Goal: Task Accomplishment & Management: Use online tool/utility

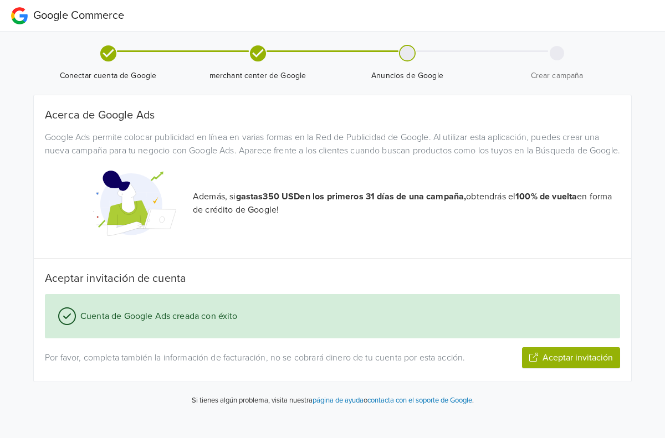
click at [567, 368] on button "Aceptar invitación" at bounding box center [571, 357] width 98 height 21
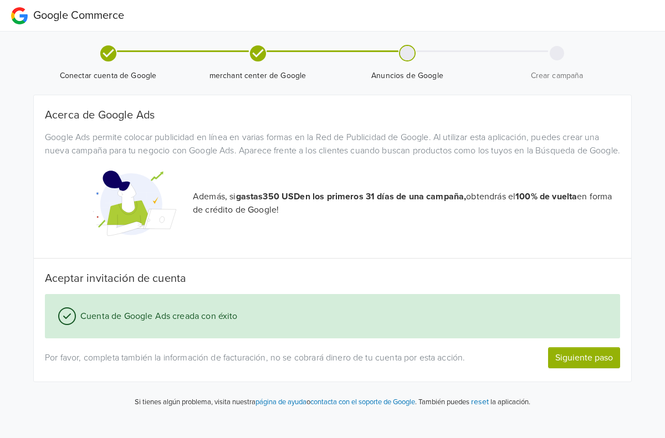
click at [587, 368] on button "Siguiente paso" at bounding box center [584, 357] width 72 height 21
click at [598, 368] on button "Siguiente paso" at bounding box center [584, 357] width 72 height 21
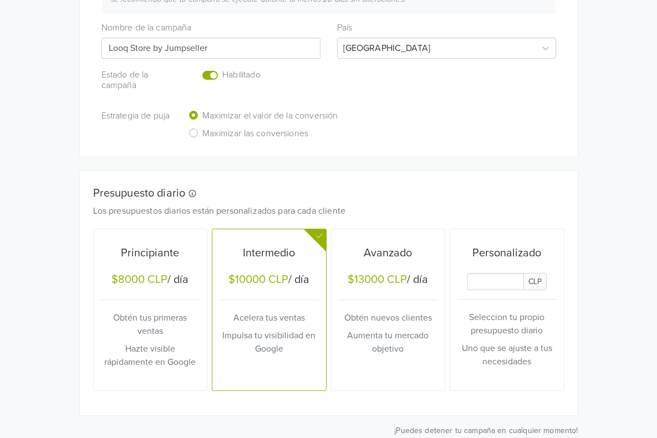
scroll to position [341, 0]
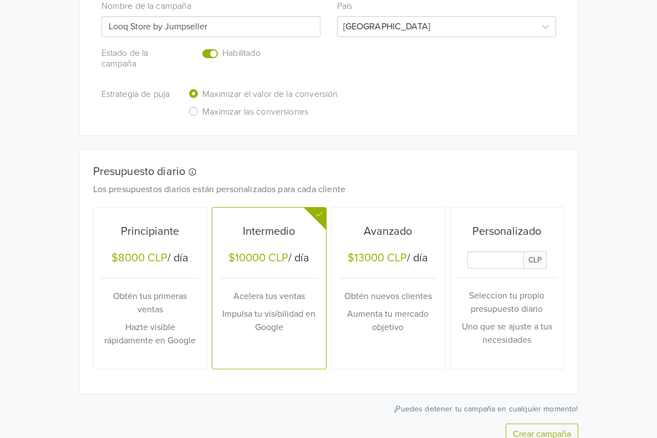
click at [524, 252] on input "Daily Custom Budget" at bounding box center [495, 260] width 57 height 17
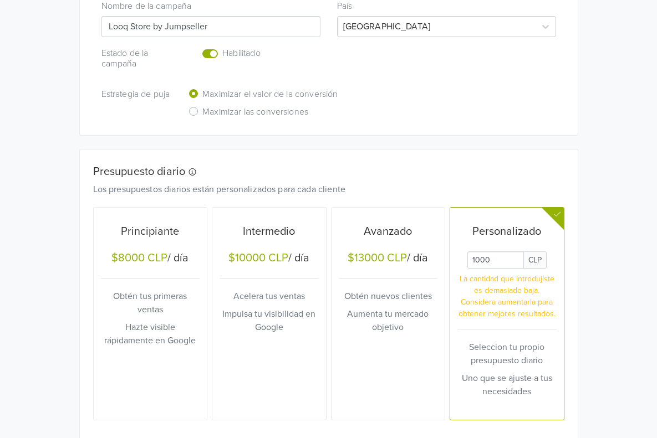
type input "1000"
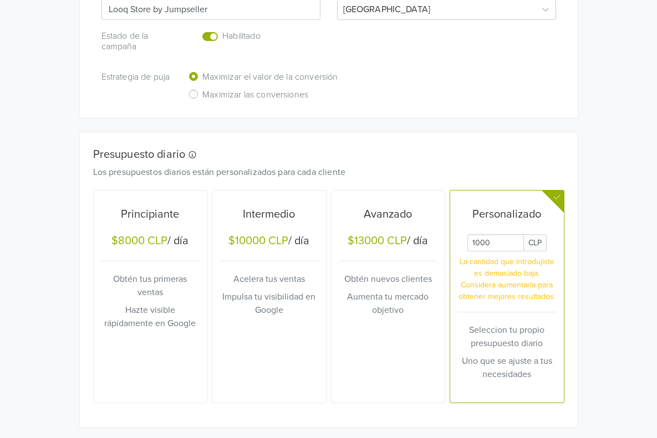
drag, startPoint x: 501, startPoint y: 203, endPoint x: 543, endPoint y: 205, distance: 41.6
click at [524, 234] on input "Daily Custom Budget" at bounding box center [495, 242] width 57 height 17
click at [517, 132] on div "Presupuesto diario Los presupuestos diarios están personalizados para cada clie…" at bounding box center [329, 279] width 498 height 295
drag, startPoint x: 537, startPoint y: 209, endPoint x: 447, endPoint y: 201, distance: 90.7
click at [447, 201] on div "Principiante $8000 CLP / día Obtén tus primeras ventas Hazte visible rápidament…" at bounding box center [328, 296] width 471 height 213
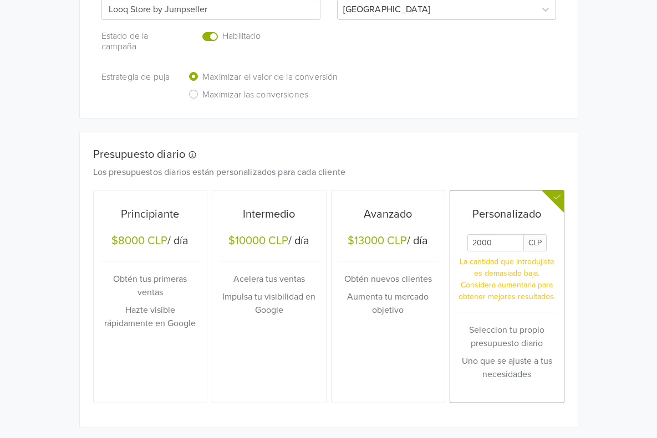
click at [267, 86] on div "Nueva campaña de rendimiento máximo Esta campaña de rendimiento máximo se crear…" at bounding box center [328, 143] width 499 height 670
click at [652, 224] on div "Google Commerce Crea múltiples campañas de rendimiento máximo accediendo a la s…" at bounding box center [328, 84] width 657 height 885
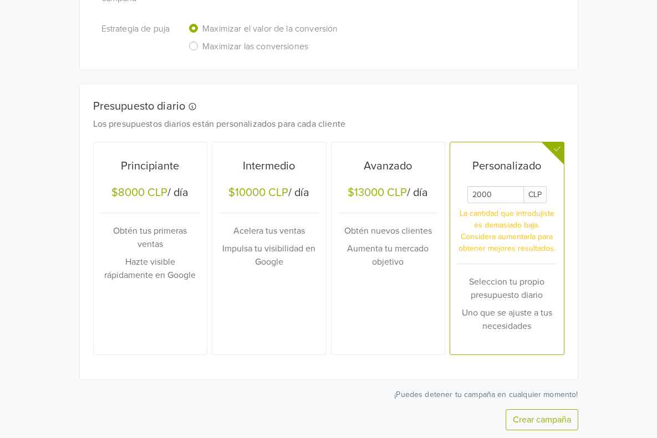
drag, startPoint x: 536, startPoint y: 155, endPoint x: 465, endPoint y: 157, distance: 70.4
click at [465, 157] on div "Principiante $8000 CLP / día Obtén tus primeras ventas Hazte visible rápidament…" at bounding box center [328, 248] width 471 height 213
type input "2"
type input "1500"
click at [578, 409] on button "Crear campaña" at bounding box center [541, 419] width 73 height 21
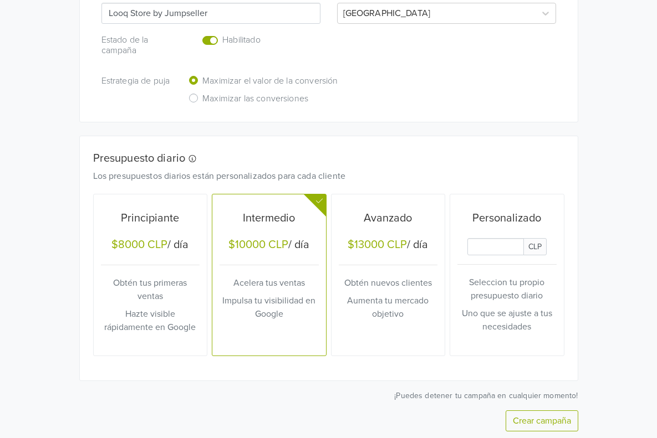
scroll to position [417, 0]
click at [524, 239] on input "Daily Custom Budget" at bounding box center [495, 247] width 57 height 17
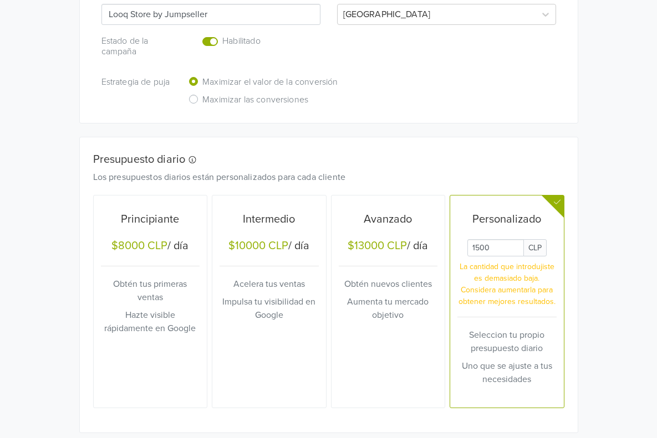
type input "1500"
click at [595, 253] on div "Crea múltiples campañas de rendimiento máximo accediendo a la sección de Produc…" at bounding box center [329, 105] width 532 height 854
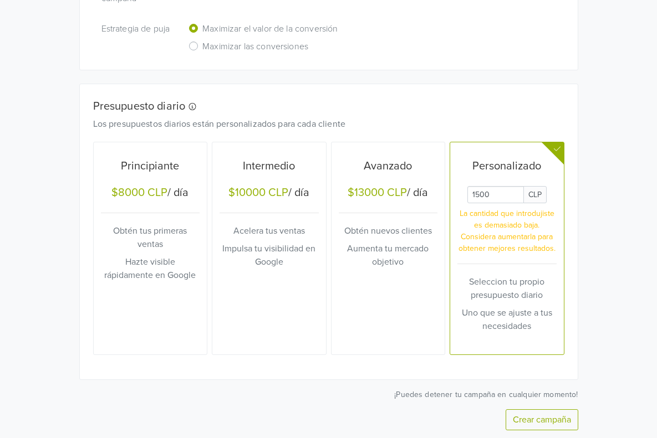
click at [578, 409] on button "Crear campaña" at bounding box center [541, 419] width 73 height 21
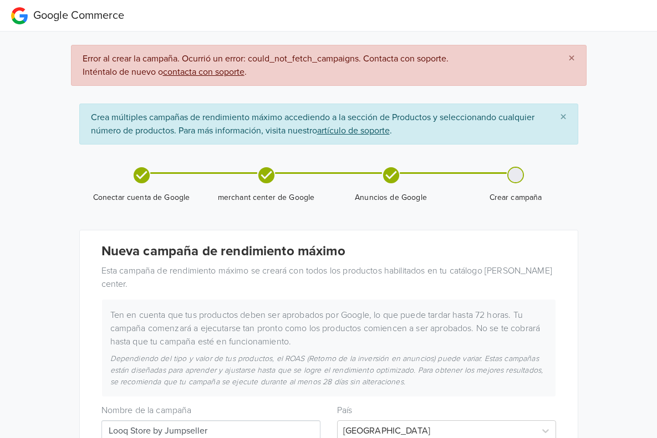
click at [173, 71] on u "contacta con soporte" at bounding box center [203, 71] width 81 height 11
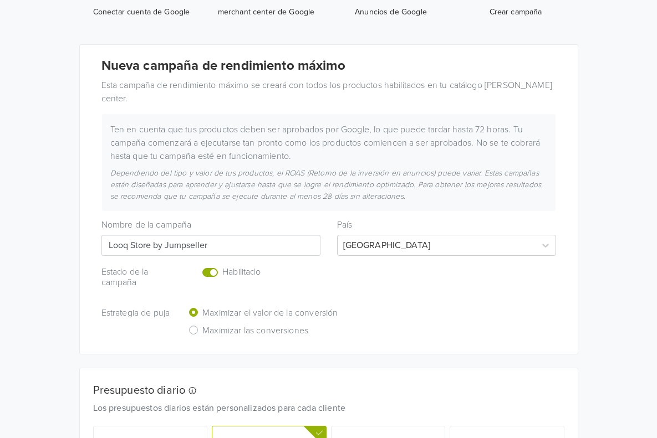
scroll to position [332, 0]
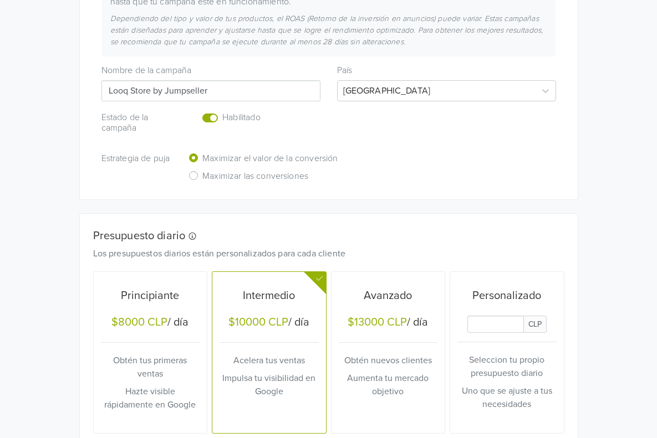
scroll to position [355, 0]
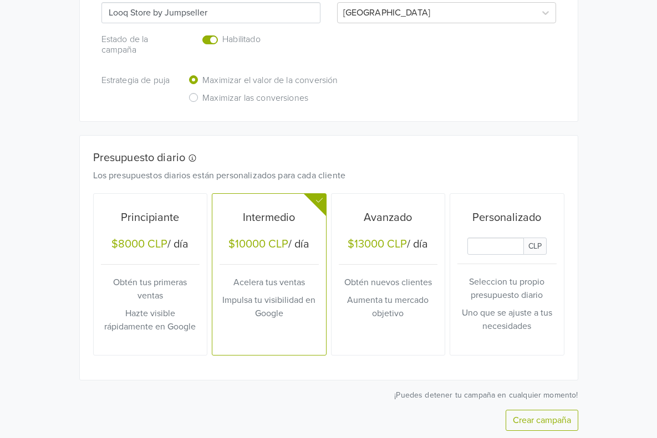
click at [524, 238] on input "Daily Custom Budget" at bounding box center [495, 246] width 57 height 17
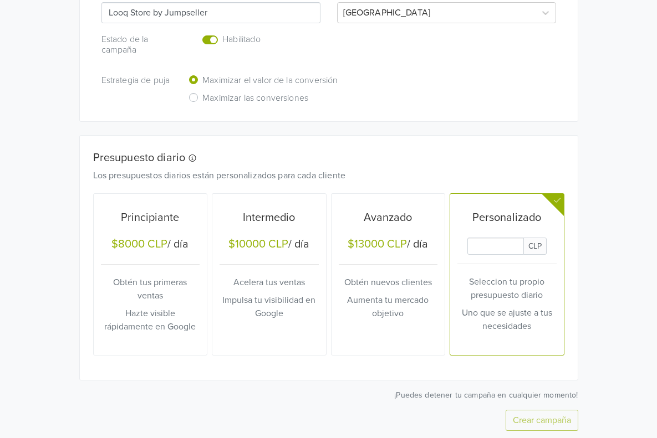
type input "1500"
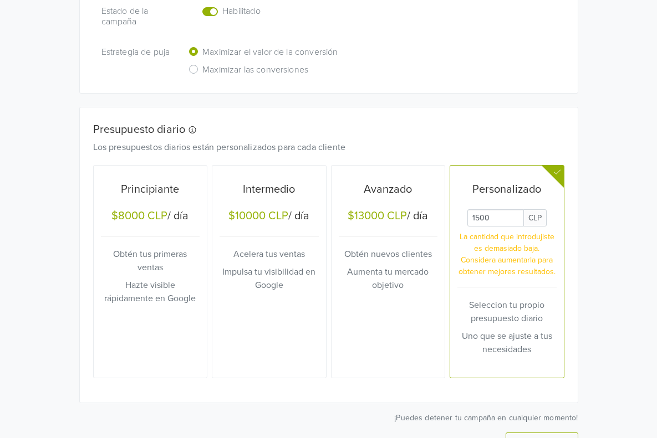
scroll to position [407, 0]
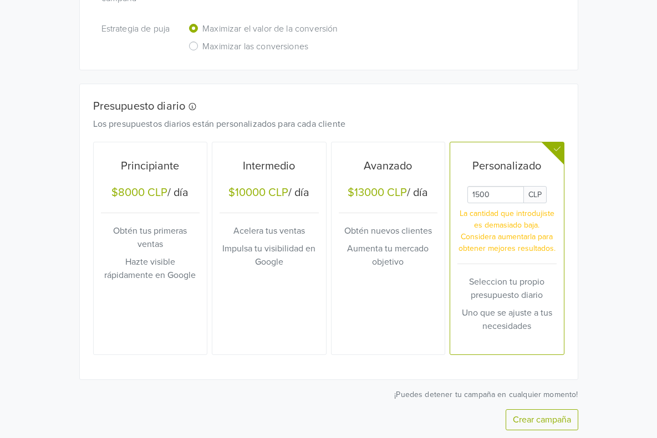
click at [578, 409] on button "Crear campaña" at bounding box center [541, 419] width 73 height 21
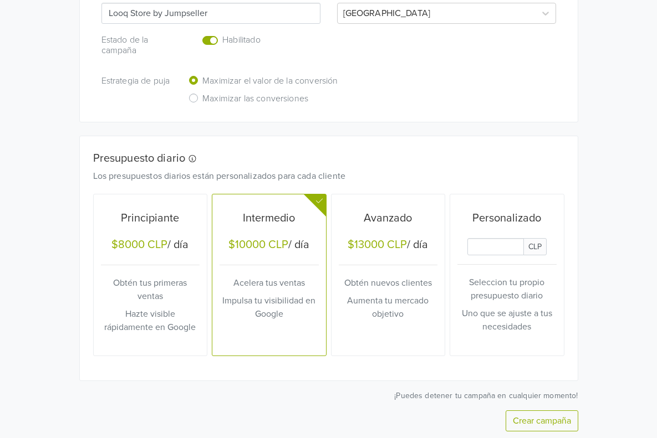
scroll to position [418, 0]
click at [524, 238] on input "Daily Custom Budget" at bounding box center [495, 246] width 57 height 17
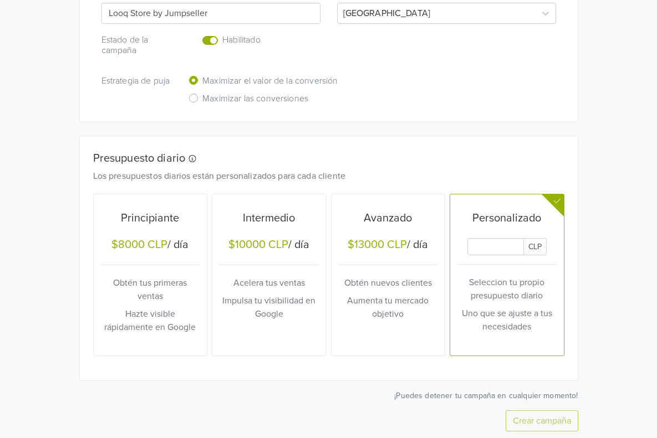
type input "1500"
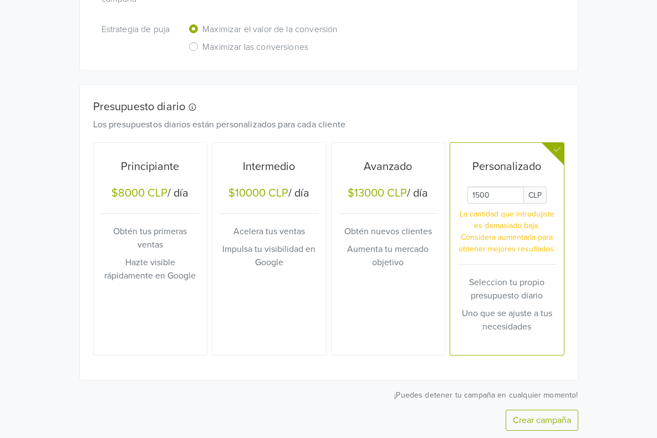
scroll to position [470, 0]
click at [576, 409] on button "Crear campaña" at bounding box center [541, 419] width 73 height 21
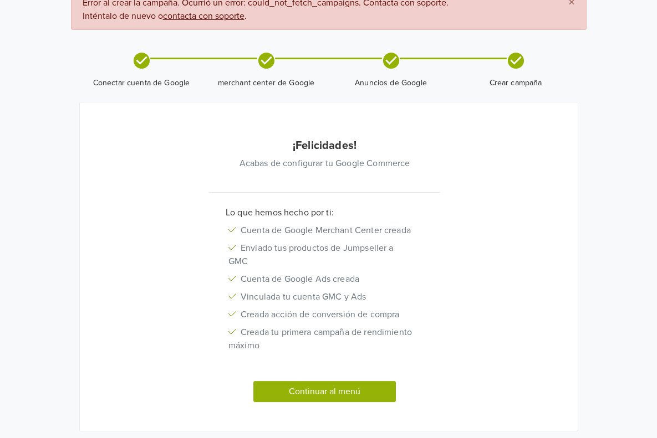
click at [356, 381] on button "Continuar al menú" at bounding box center [324, 391] width 143 height 21
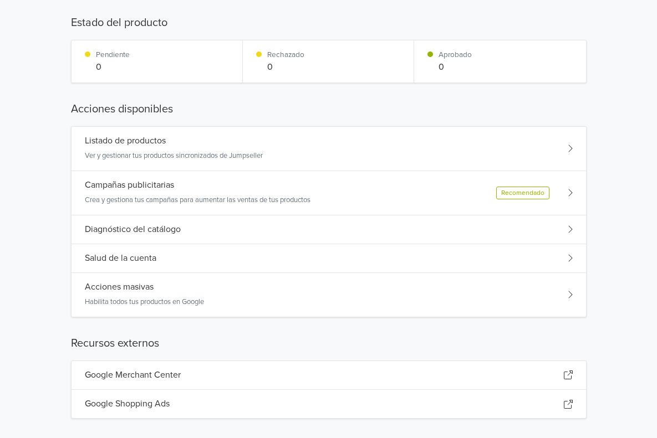
scroll to position [162, 0]
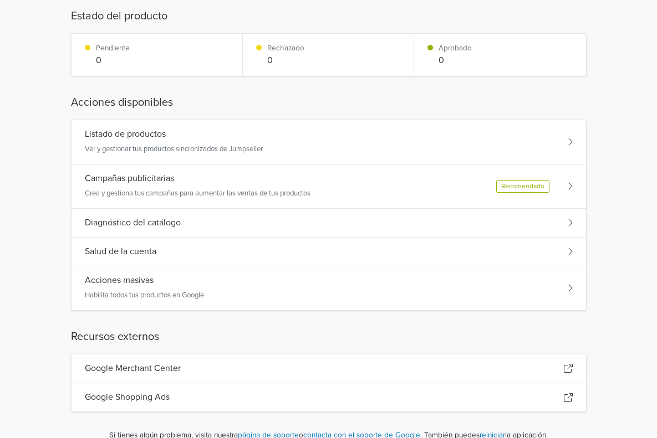
click at [210, 140] on div "Listado de productos Ver y gestionar tus productos sincronizados de Jumpseller" at bounding box center [174, 142] width 178 height 26
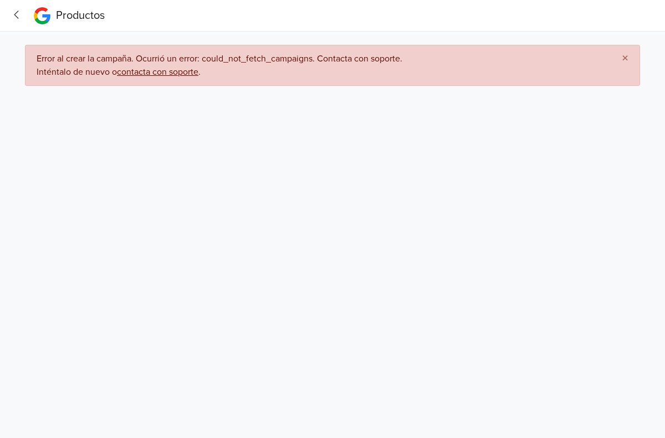
click at [19, 12] on icon "button" at bounding box center [16, 15] width 15 height 12
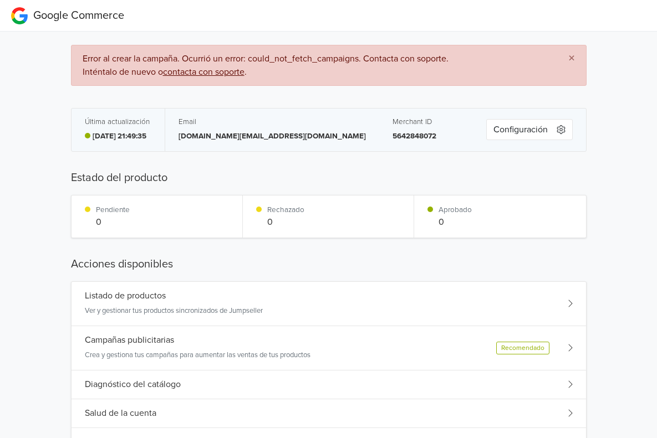
click at [187, 303] on div "Listado de productos Ver y gestionar tus productos sincronizados de Jumpseller" at bounding box center [174, 304] width 178 height 26
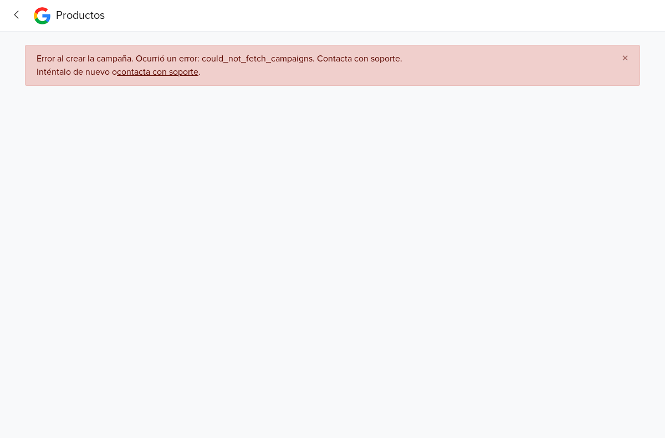
click at [8, 12] on nav "Productos" at bounding box center [332, 16] width 665 height 32
click at [19, 19] on icon "button" at bounding box center [16, 15] width 15 height 12
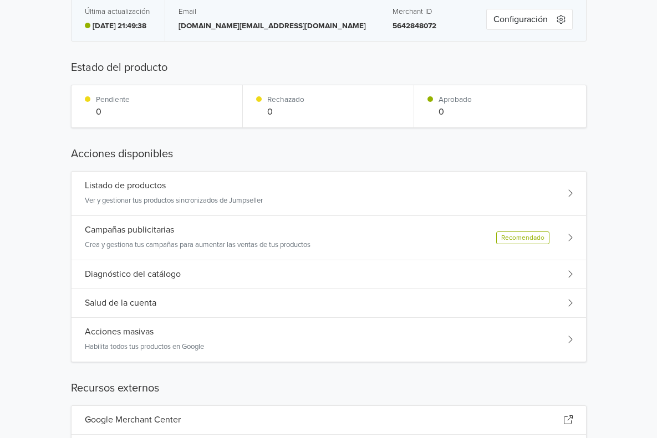
scroll to position [111, 0]
click at [325, 271] on div "Diagnóstico del catálogo" at bounding box center [328, 274] width 514 height 29
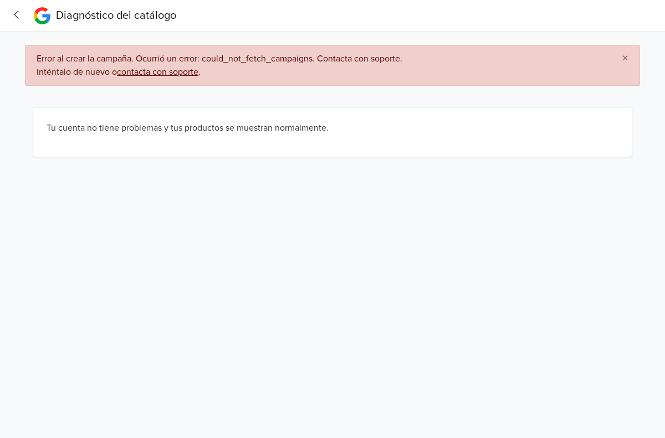
click at [18, 18] on icon "button" at bounding box center [16, 15] width 4 height 8
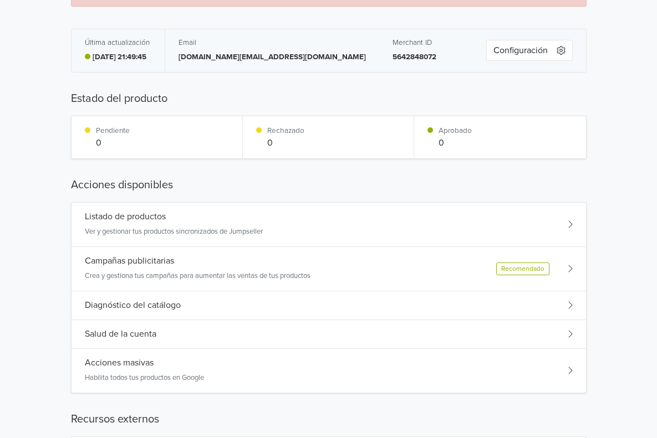
scroll to position [162, 0]
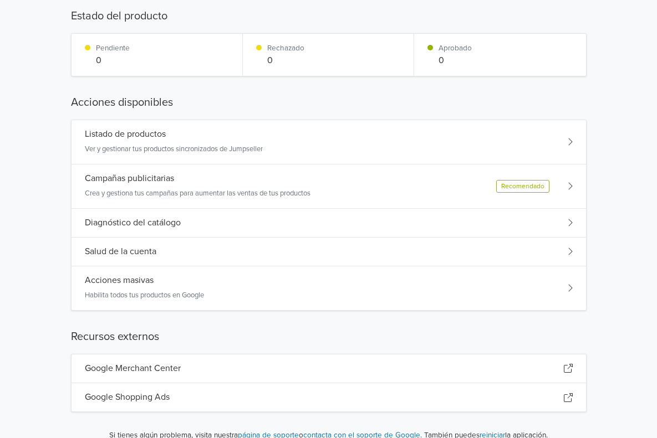
click at [104, 184] on div "Campañas publicitarias Crea y gestiona tus campañas para aumentar las ventas de…" at bounding box center [198, 186] width 226 height 26
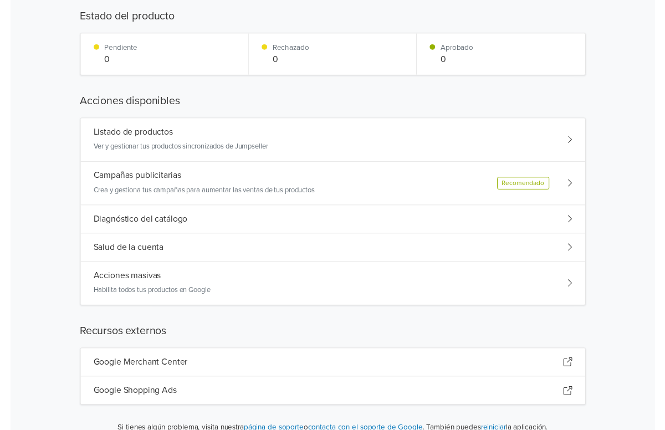
scroll to position [0, 0]
